Goal: Transaction & Acquisition: Book appointment/travel/reservation

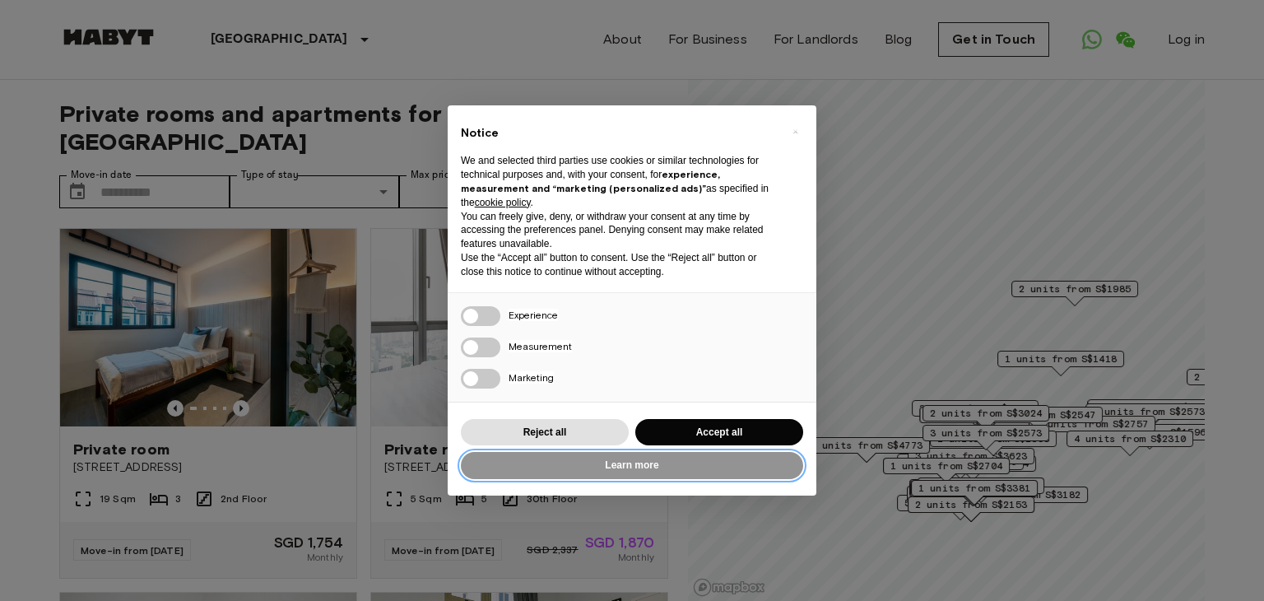
click at [669, 467] on button "Learn more" at bounding box center [632, 465] width 342 height 27
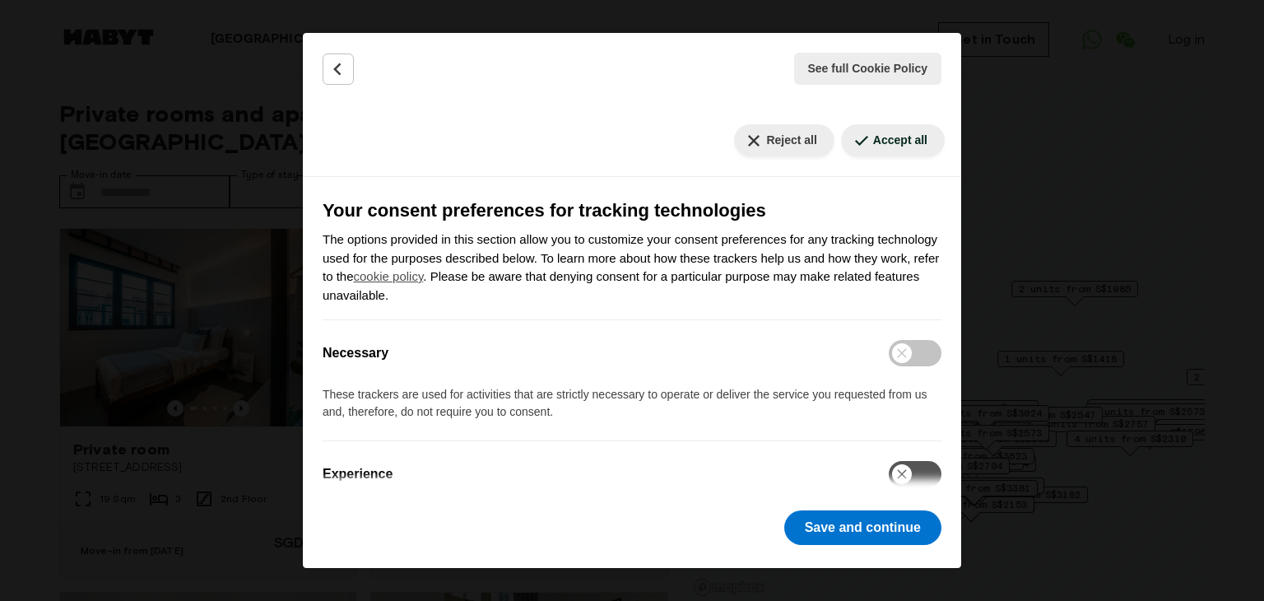
scroll to position [63, 0]
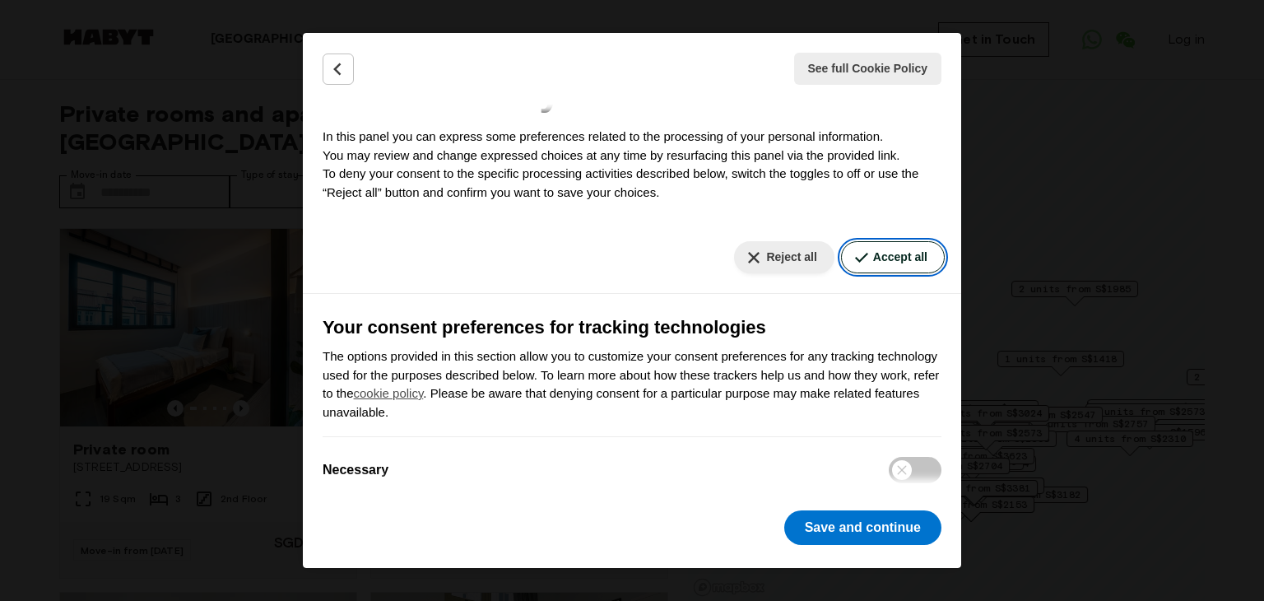
click at [882, 260] on button "Accept all" at bounding box center [893, 257] width 104 height 32
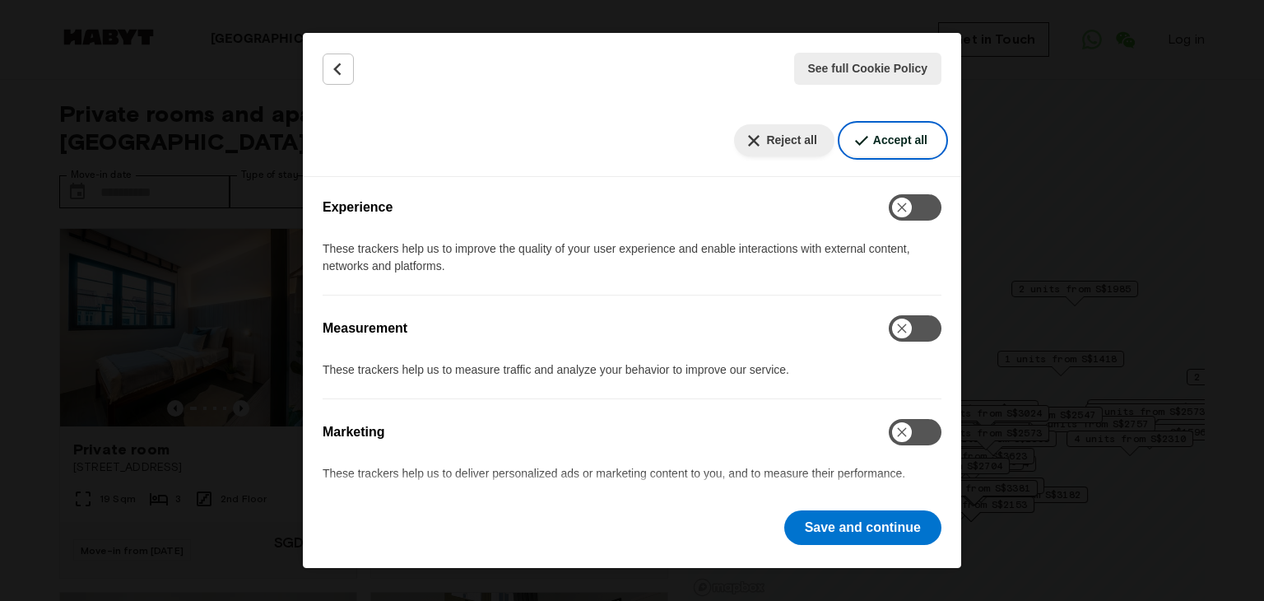
scroll to position [474, 0]
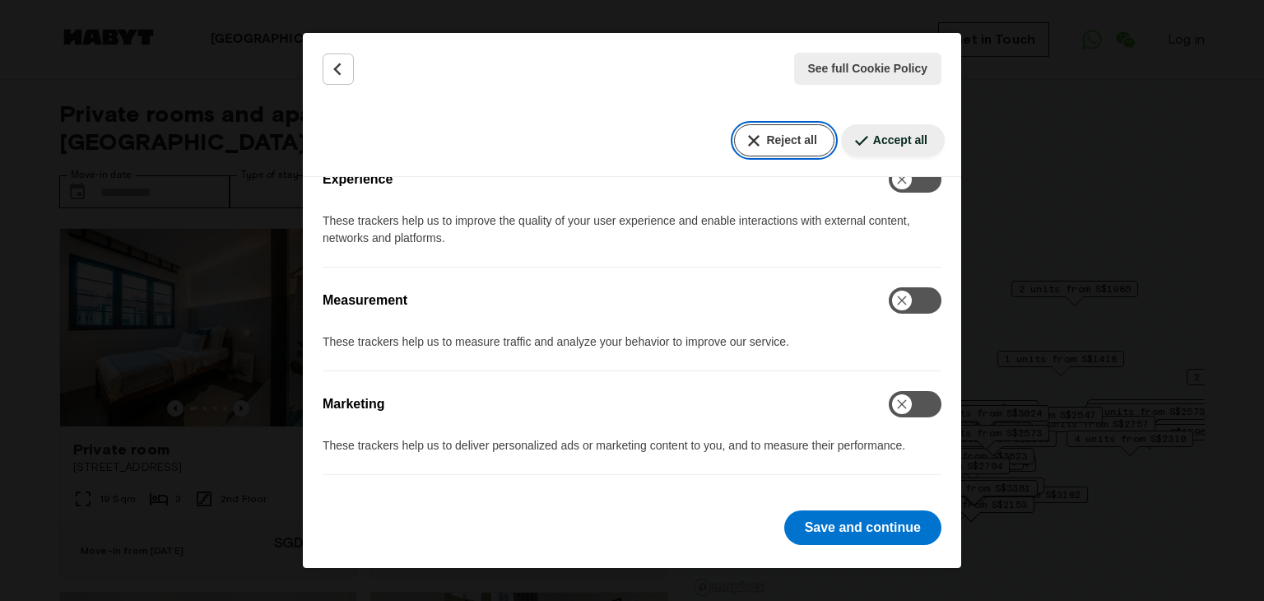
click at [766, 131] on button "Reject all" at bounding box center [784, 140] width 100 height 32
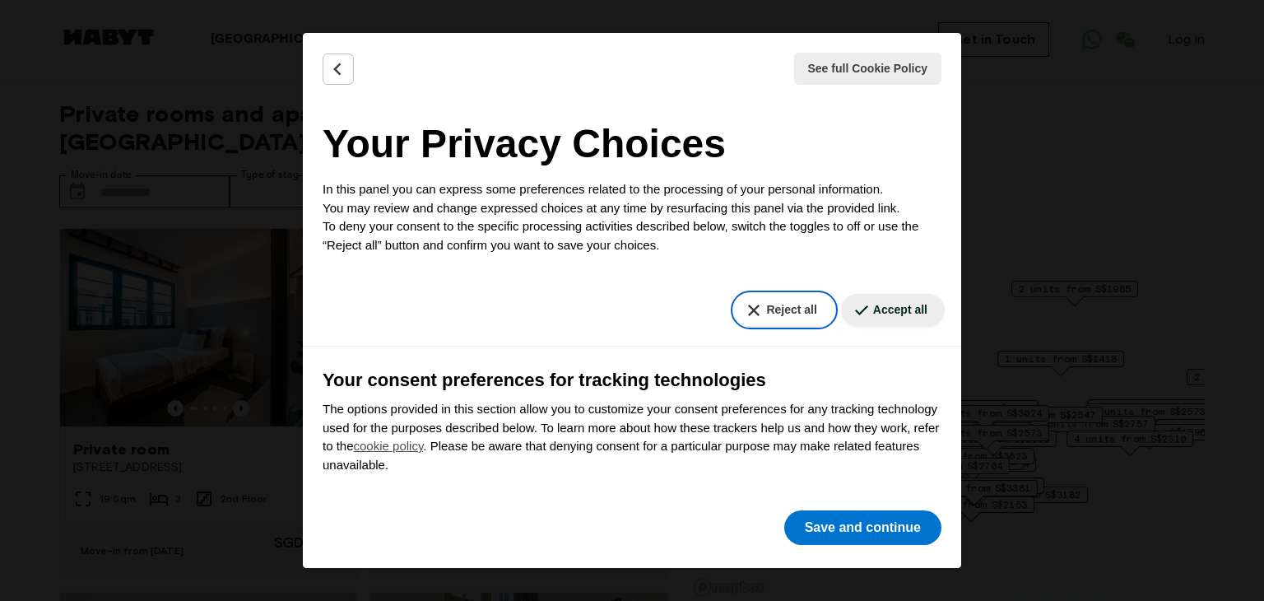
scroll to position [0, 0]
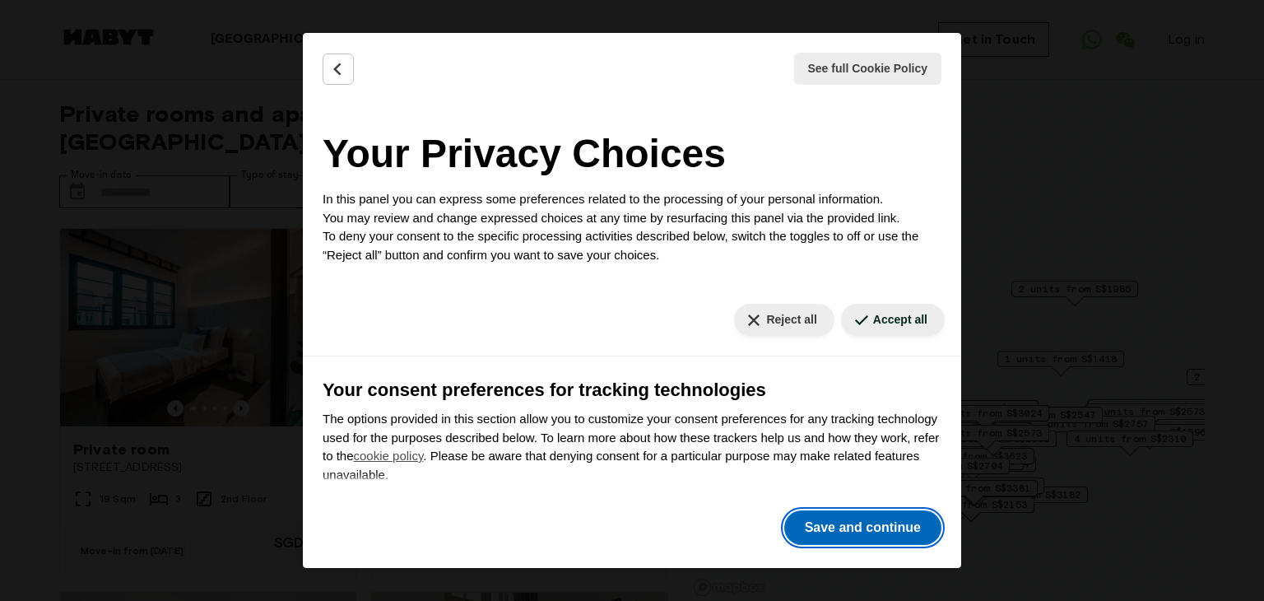
click at [858, 522] on button "Save and continue" at bounding box center [862, 527] width 157 height 35
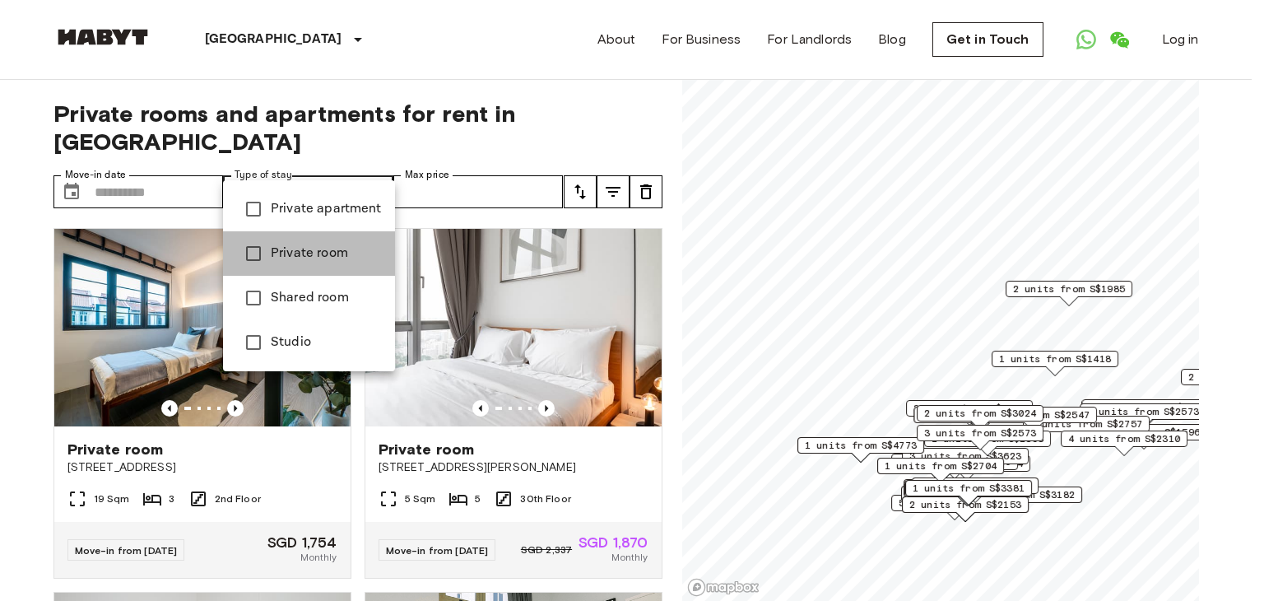
click at [309, 246] on span "Private room" at bounding box center [326, 254] width 111 height 20
type input "**********"
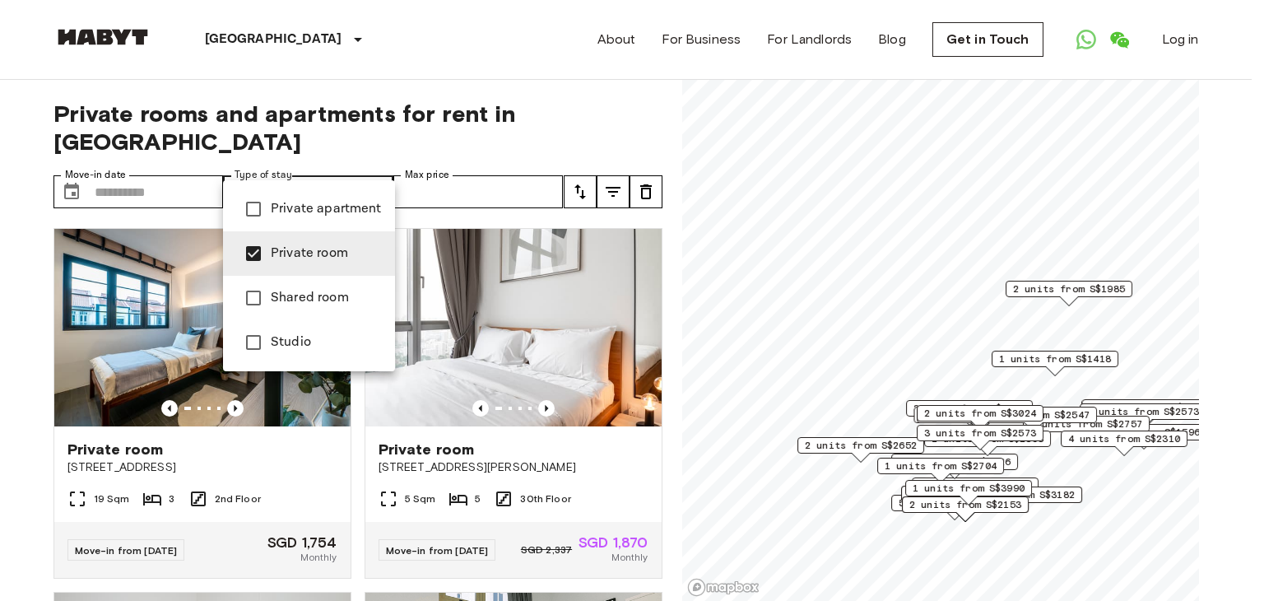
click at [446, 169] on div at bounding box center [632, 300] width 1264 height 601
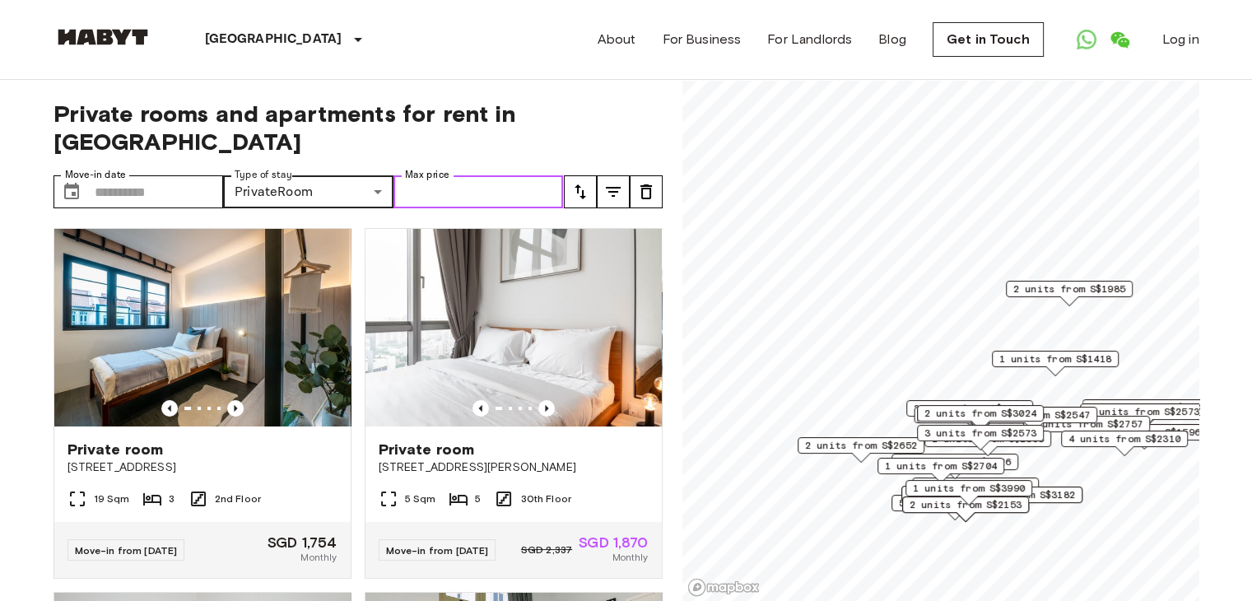
click at [446, 175] on input "Max price" at bounding box center [478, 191] width 170 height 33
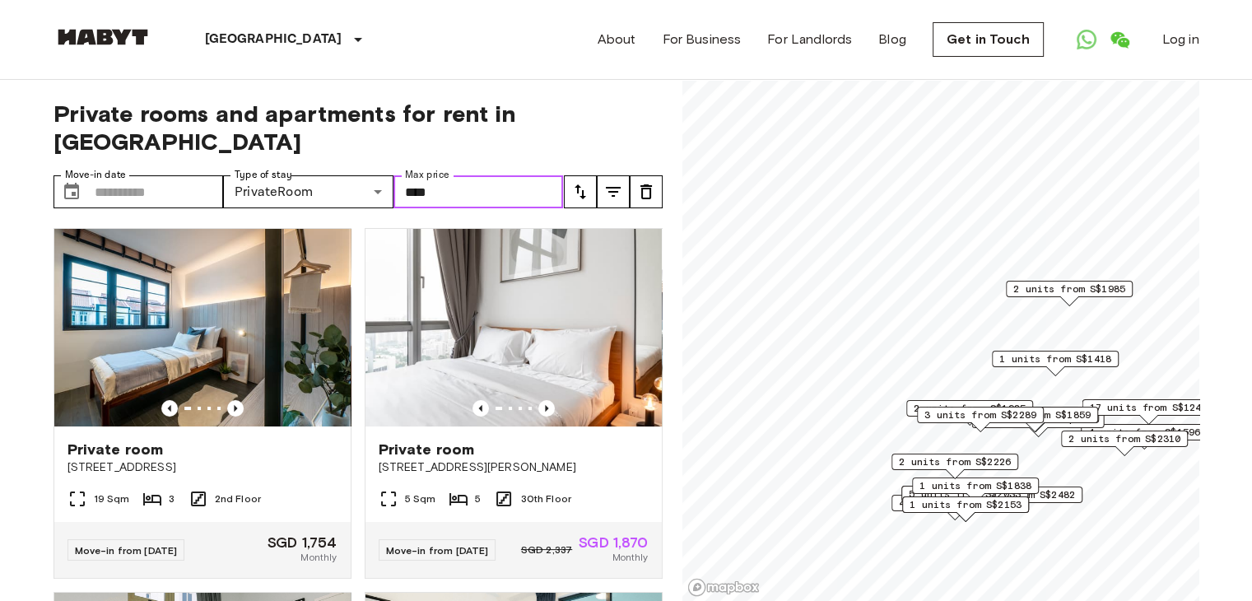
type input "****"
click at [608, 182] on icon "tune" at bounding box center [613, 192] width 20 height 20
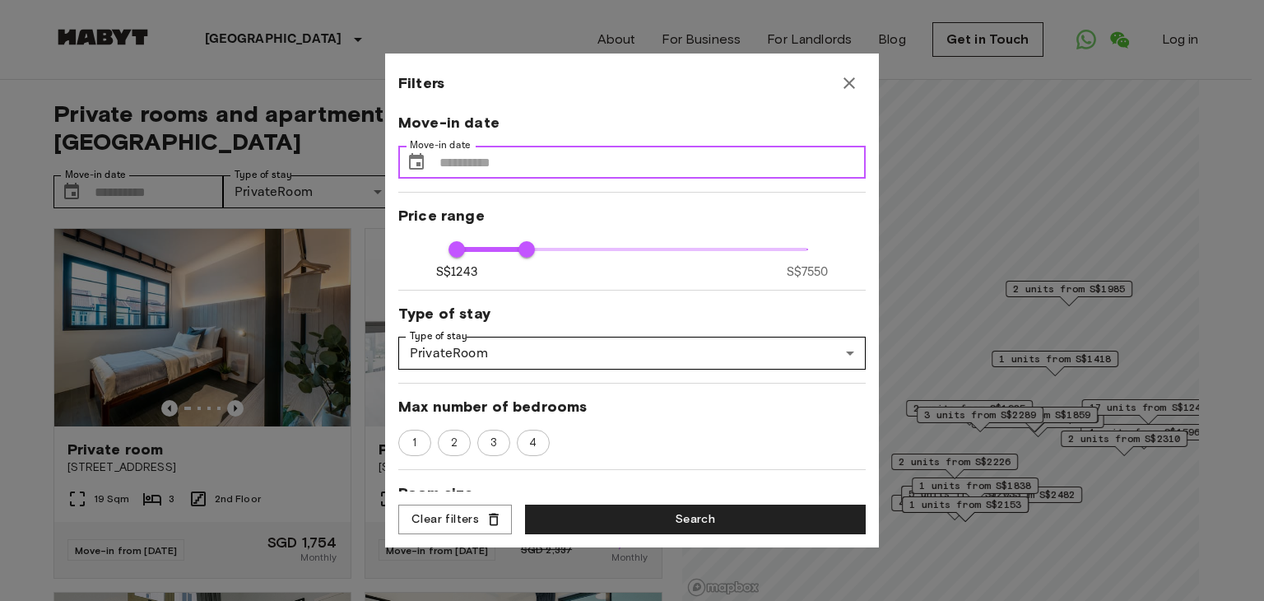
click at [494, 165] on input "Move-in date" at bounding box center [652, 162] width 426 height 33
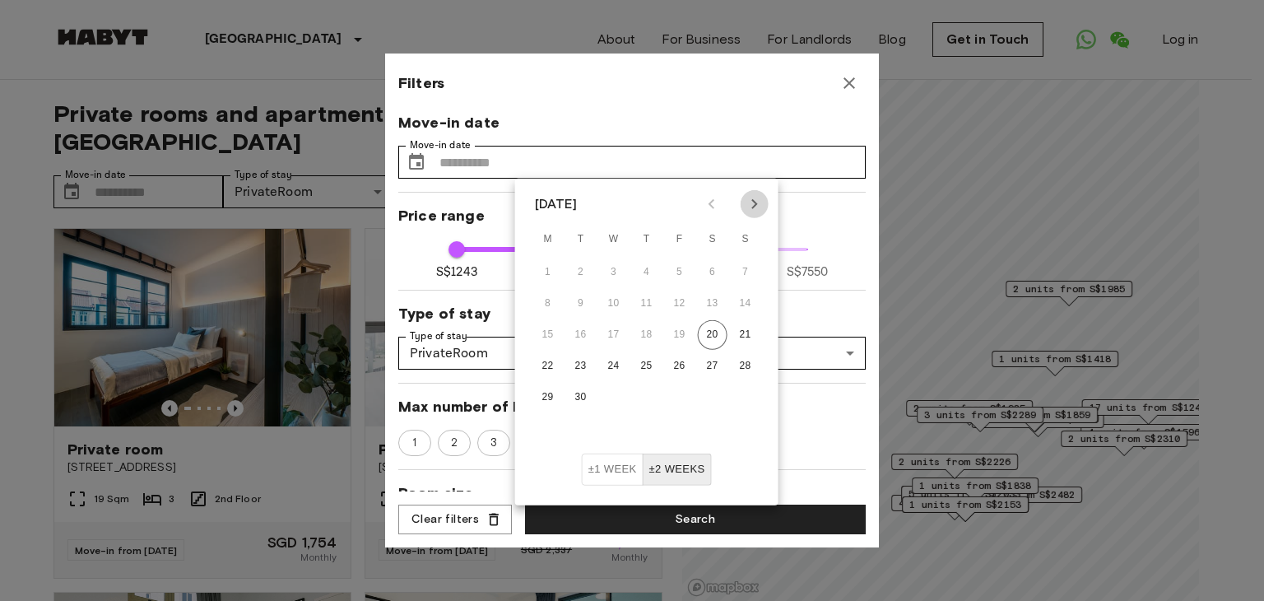
click at [751, 202] on icon "Next month" at bounding box center [755, 204] width 20 height 20
click at [611, 364] on button "22" at bounding box center [614, 366] width 30 height 30
type input "**********"
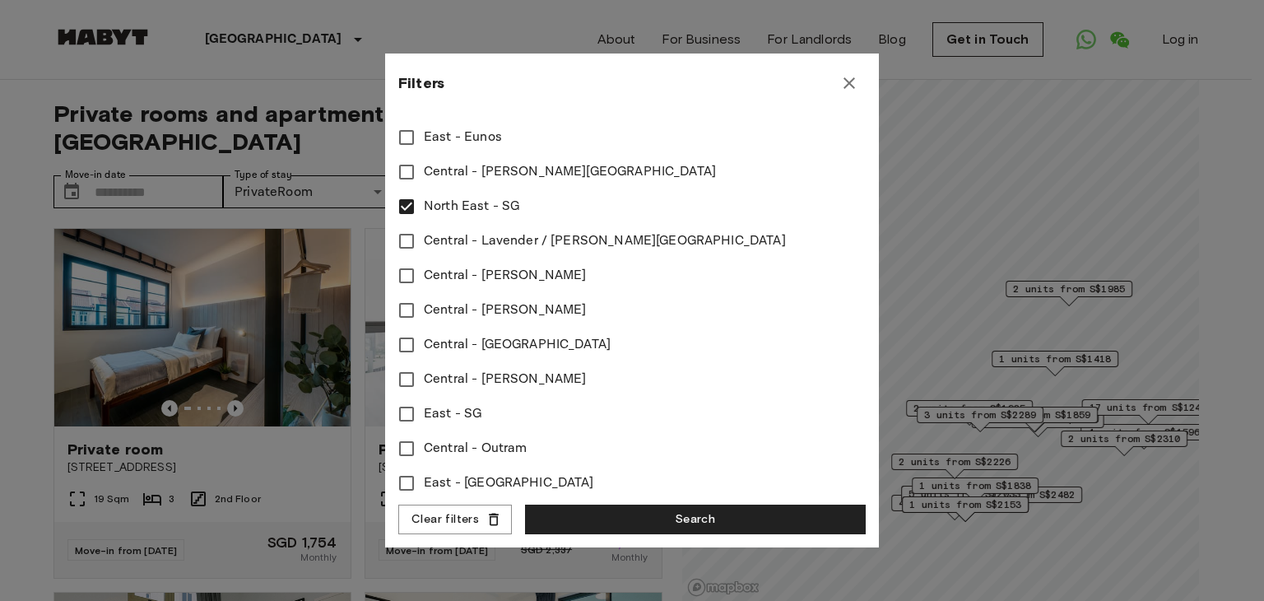
scroll to position [576, 0]
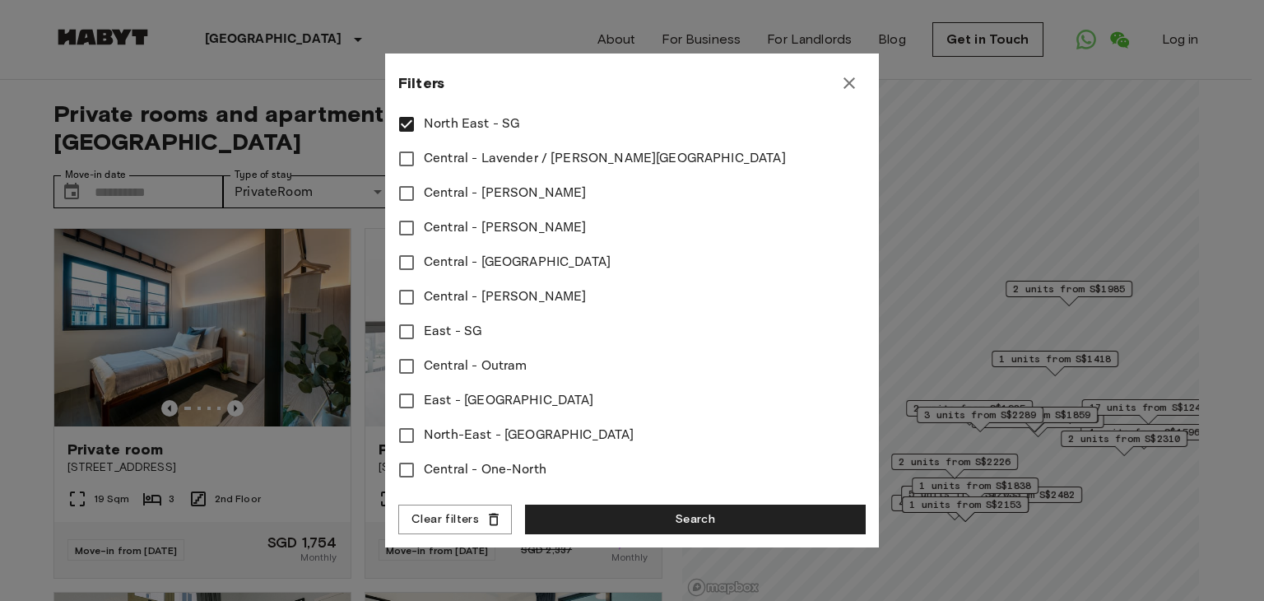
type input "****"
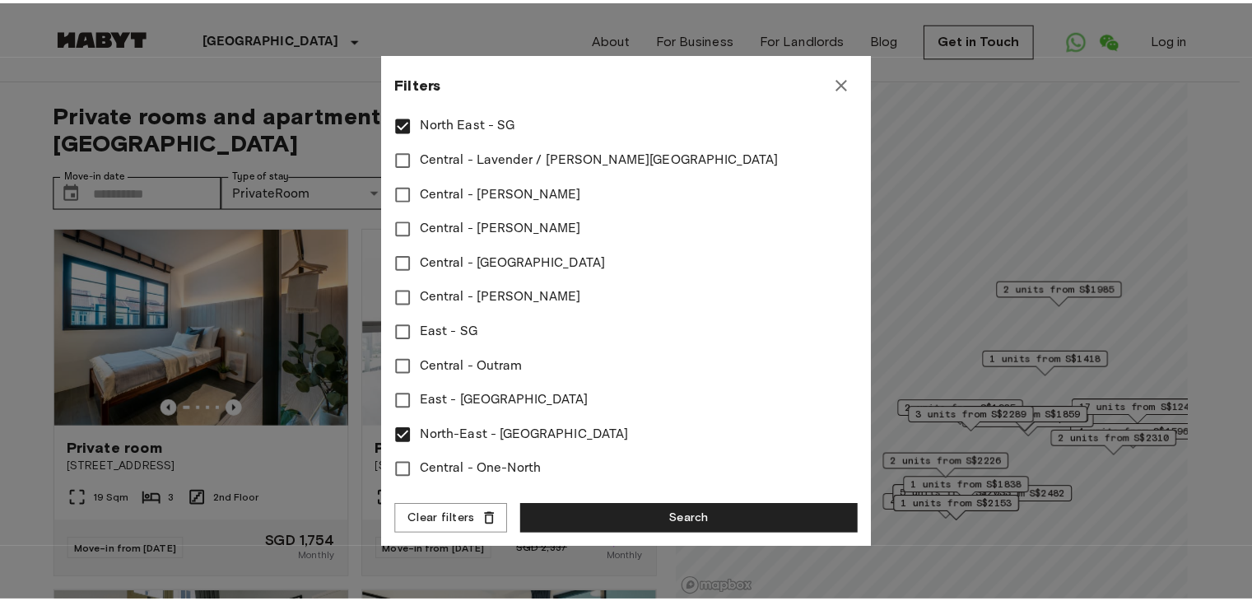
scroll to position [653, 0]
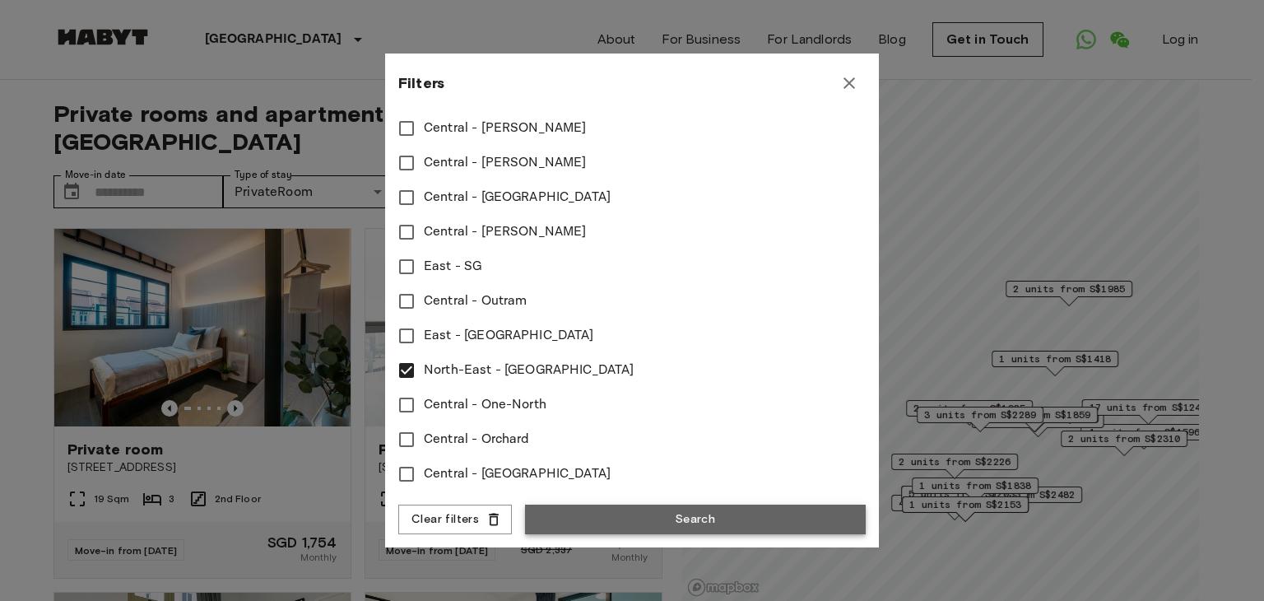
click at [589, 523] on button "Search" at bounding box center [695, 519] width 341 height 30
type input "**********"
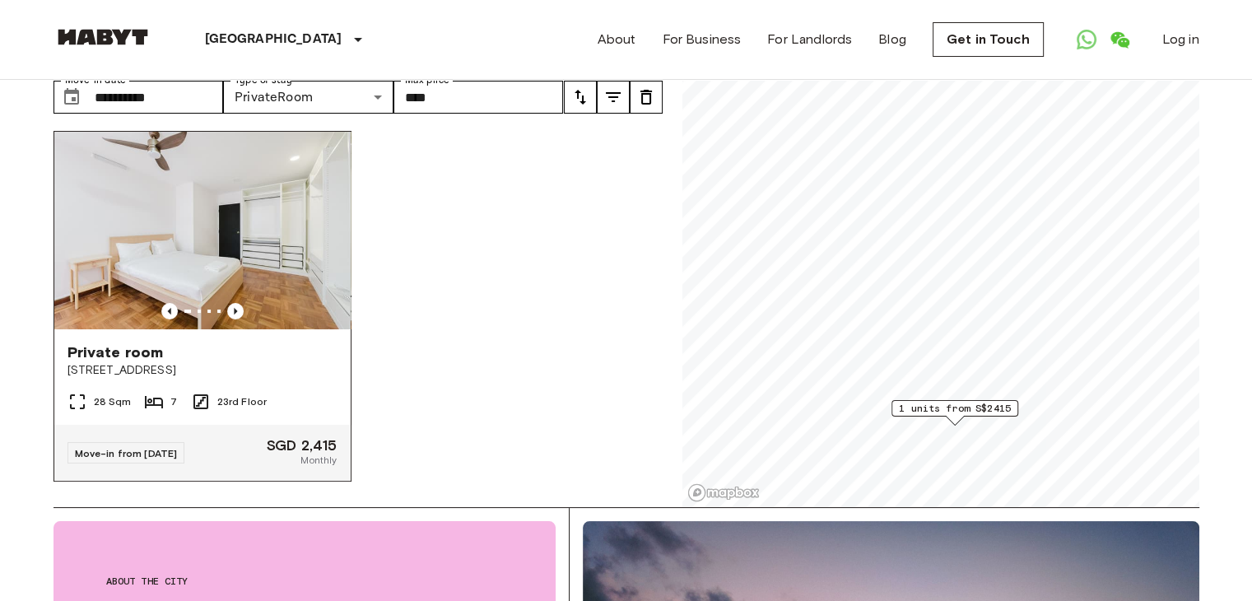
scroll to position [165, 0]
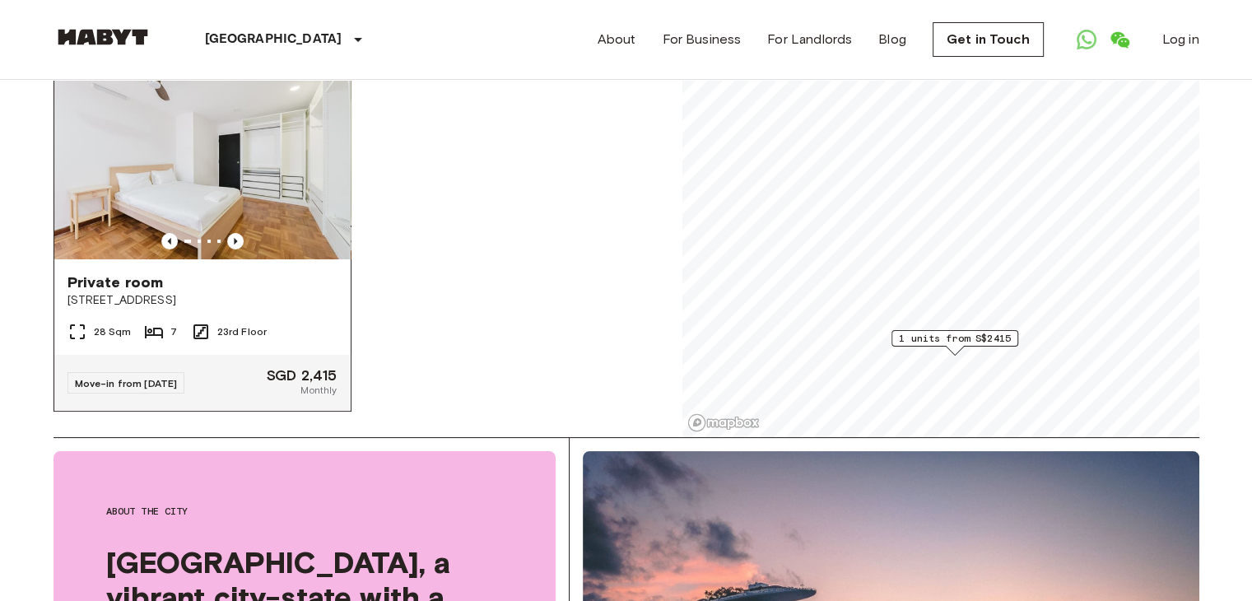
click at [269, 272] on div "Private room" at bounding box center [202, 282] width 270 height 20
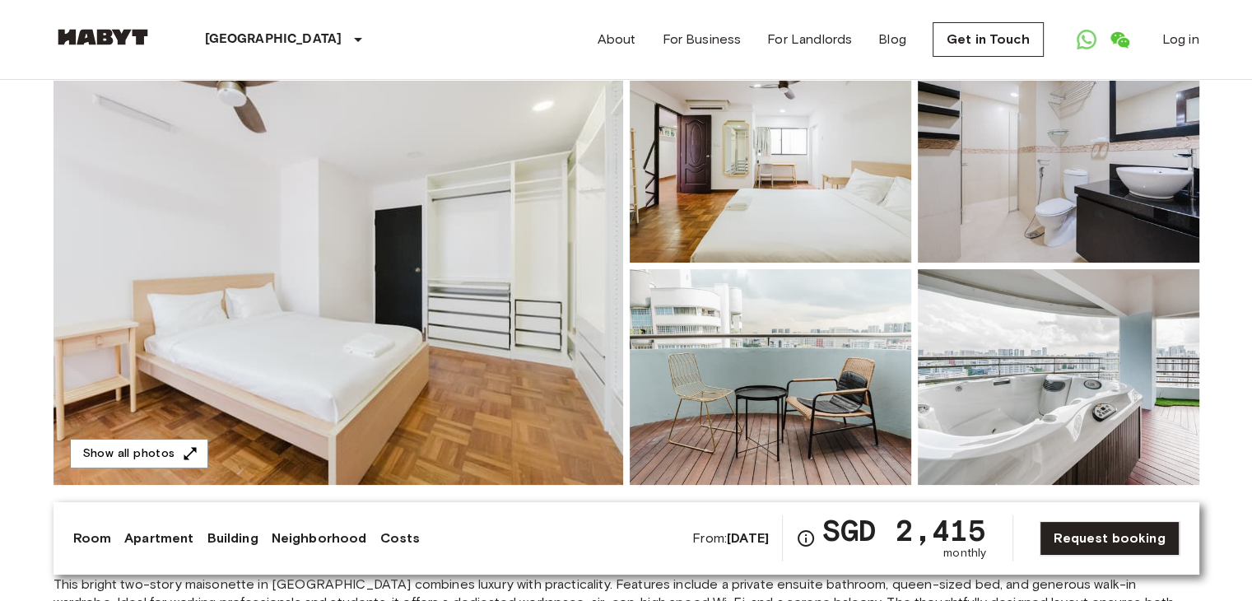
scroll to position [82, 0]
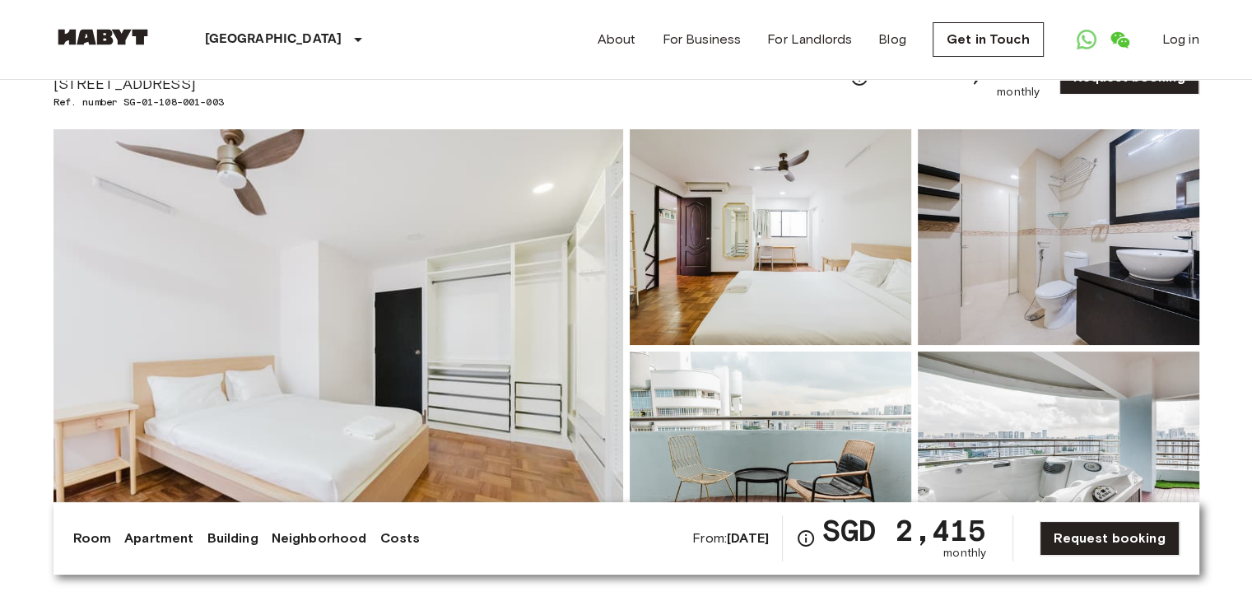
click at [834, 294] on img at bounding box center [770, 237] width 281 height 216
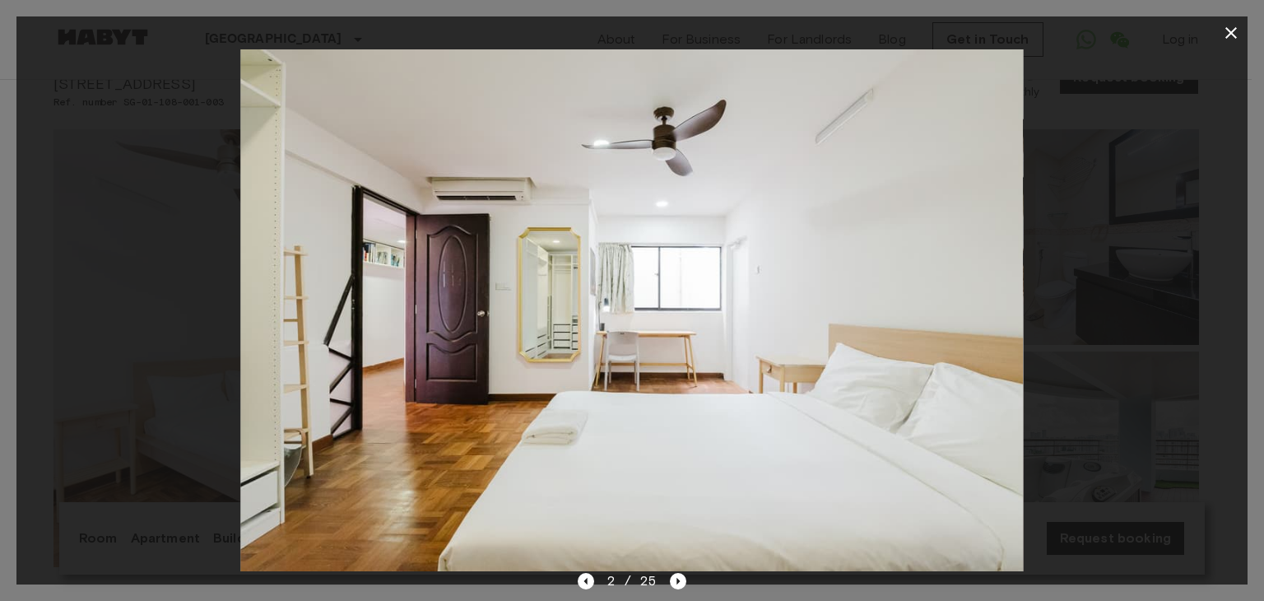
click at [1221, 23] on icon "button" at bounding box center [1231, 33] width 20 height 20
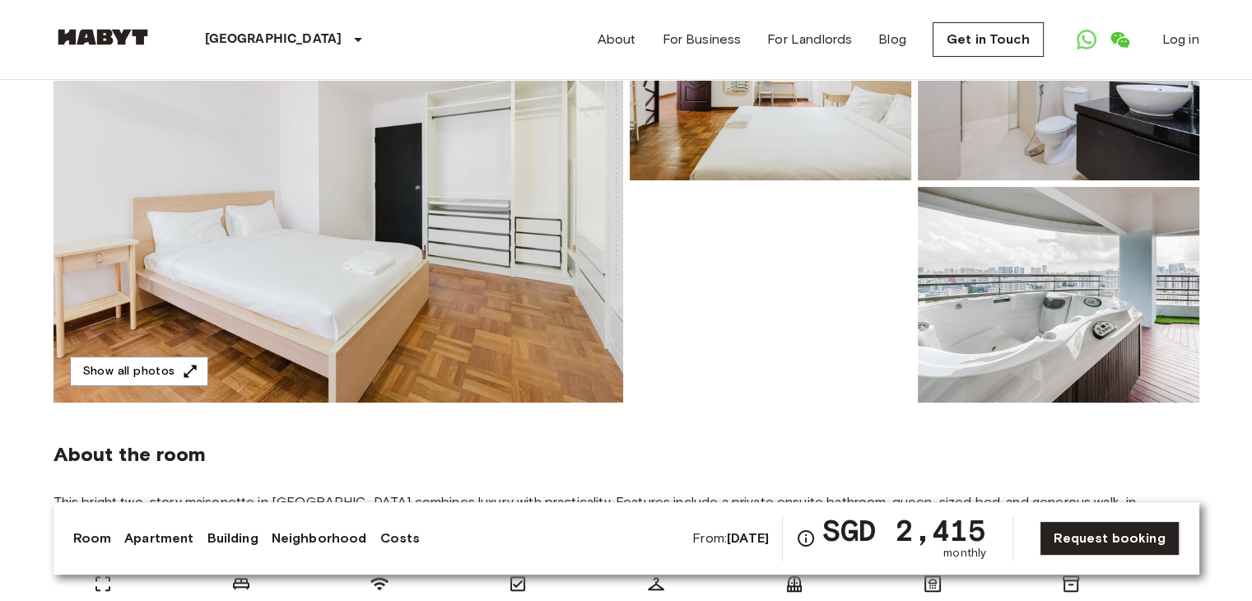
scroll to position [0, 0]
